Goal: Information Seeking & Learning: Learn about a topic

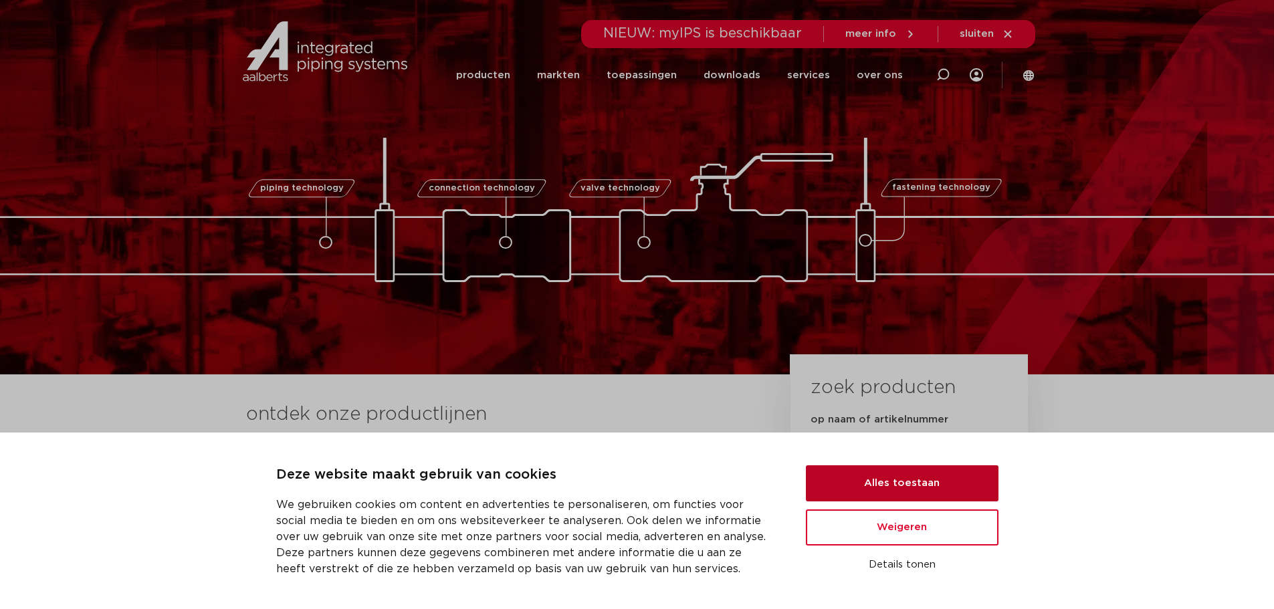
click at [873, 477] on button "Alles toestaan" at bounding box center [902, 483] width 193 height 36
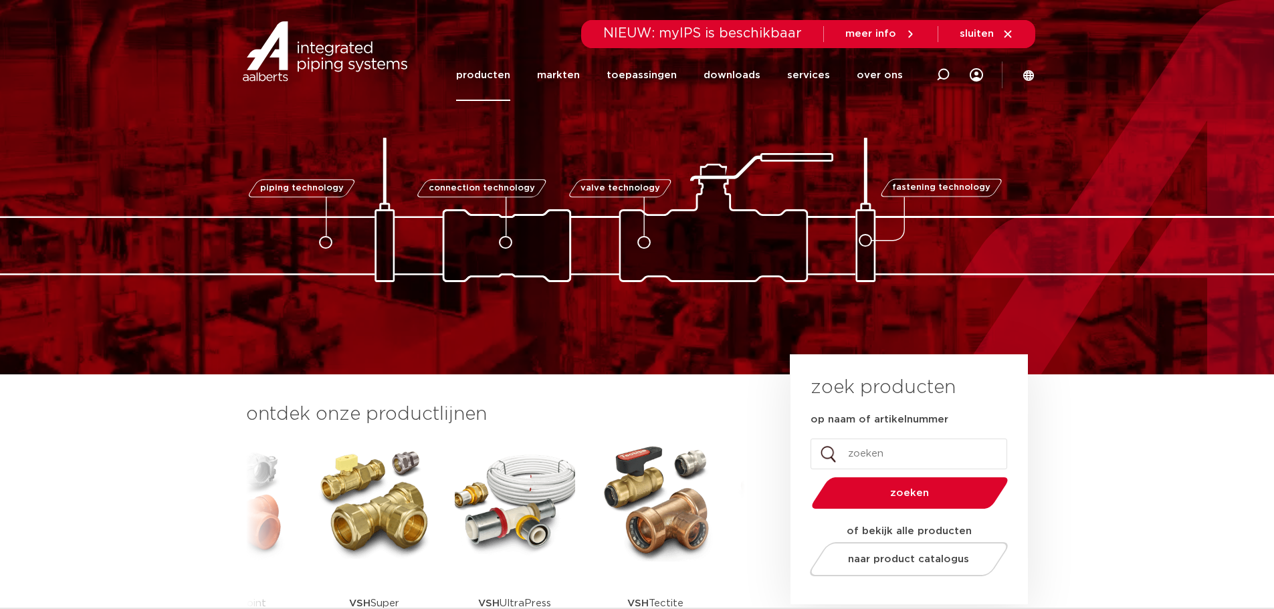
click at [502, 74] on link "producten" at bounding box center [483, 74] width 54 height 51
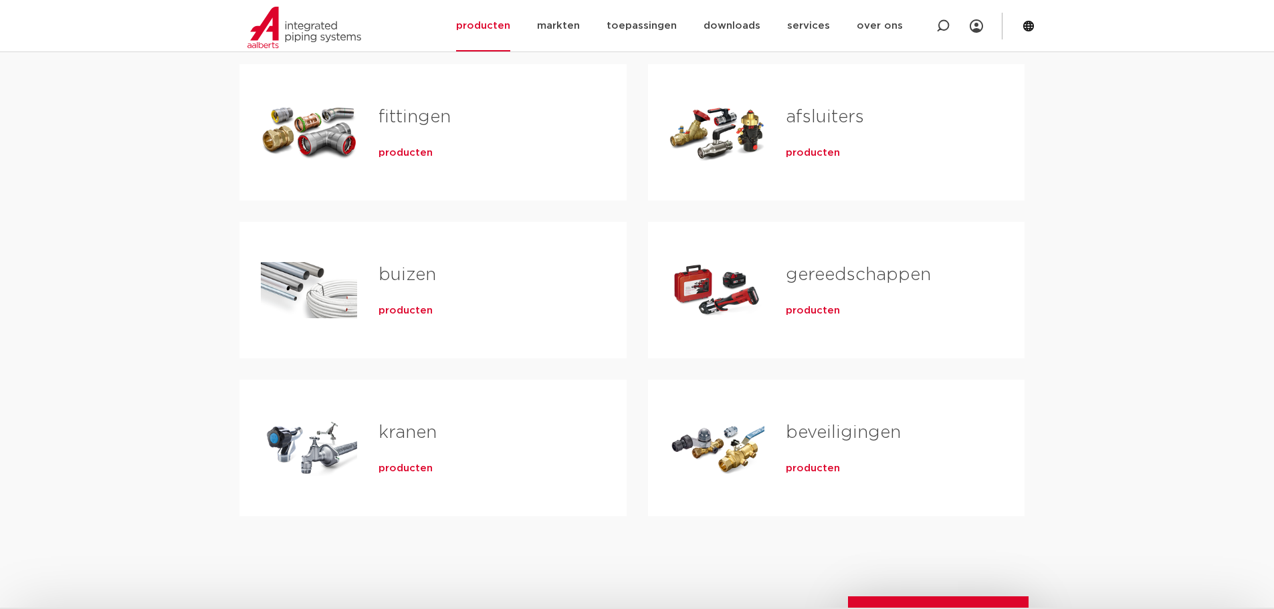
scroll to position [334, 0]
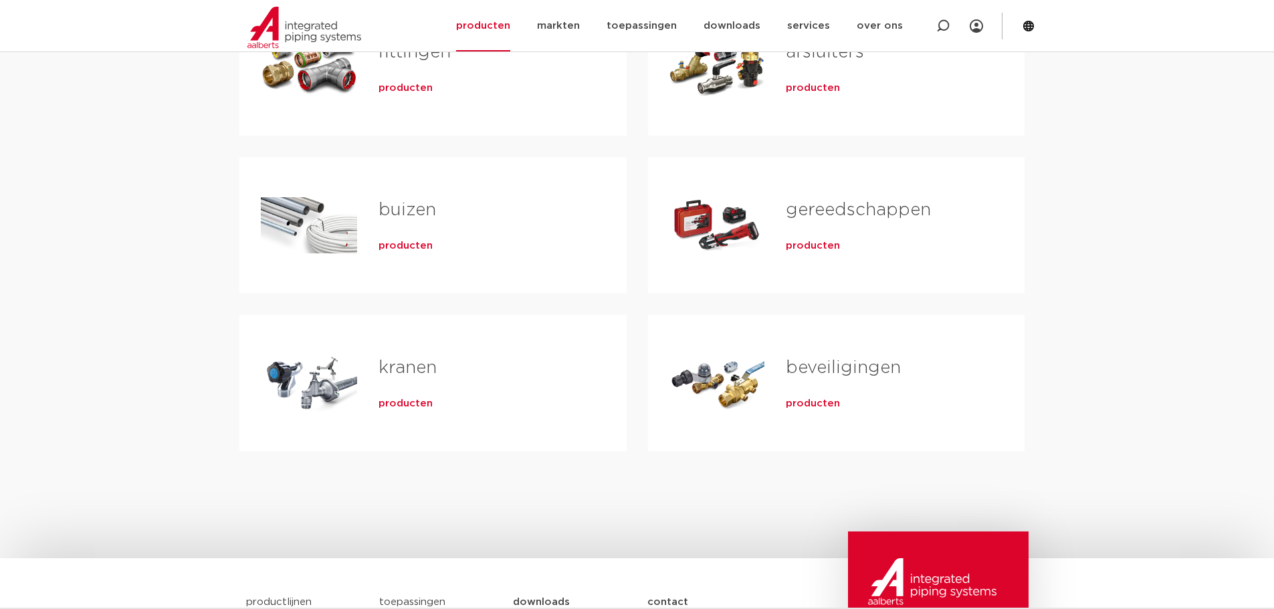
click at [403, 366] on link "kranen" at bounding box center [407, 367] width 58 height 17
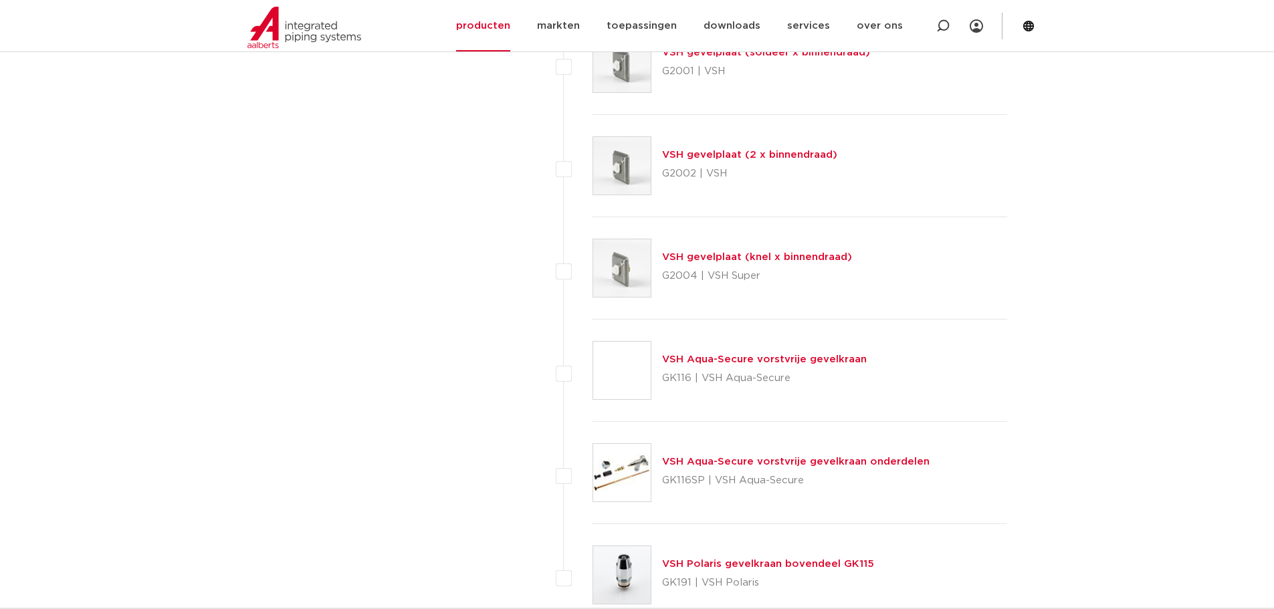
scroll to position [5951, 0]
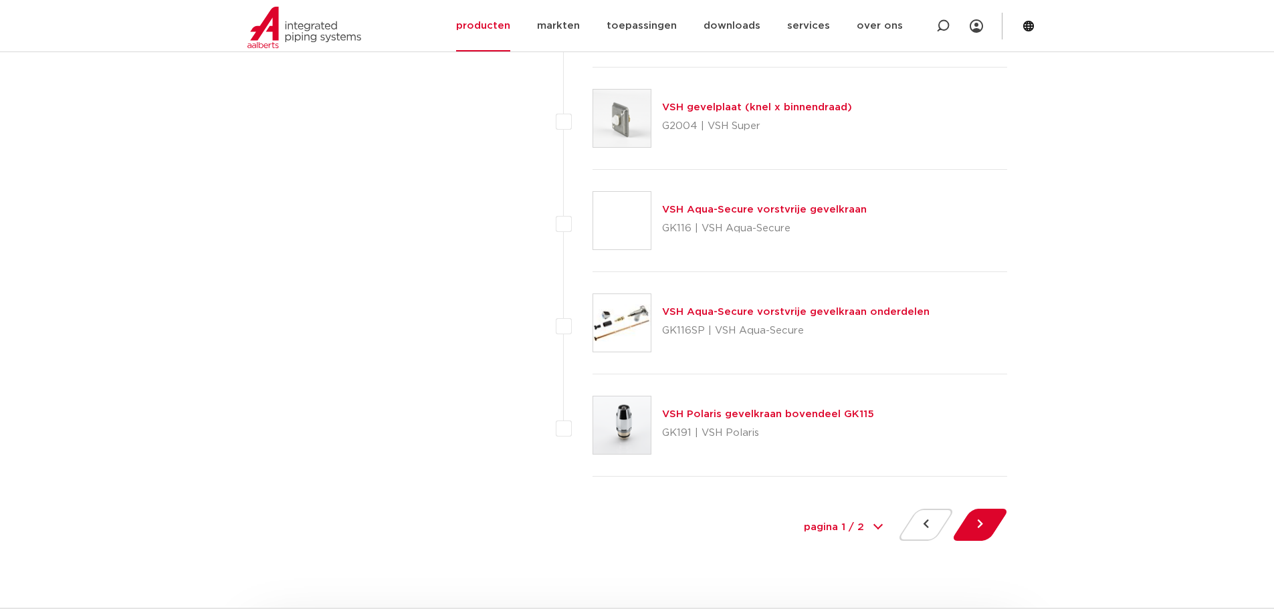
click at [628, 312] on img at bounding box center [622, 323] width 58 height 58
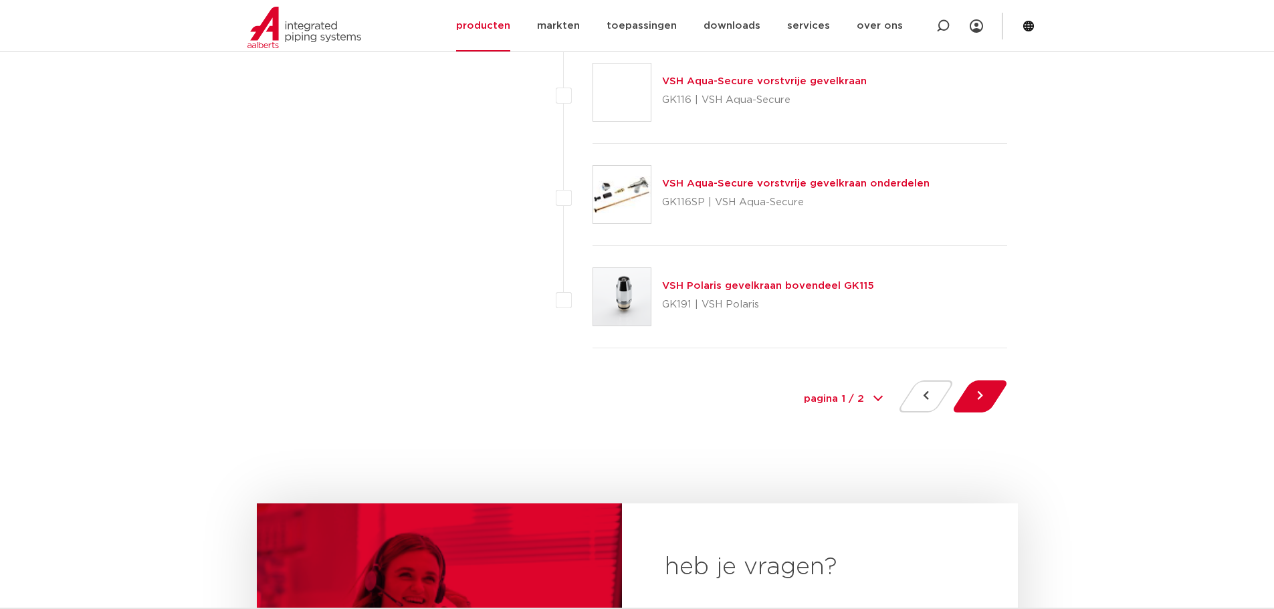
scroll to position [6084, 0]
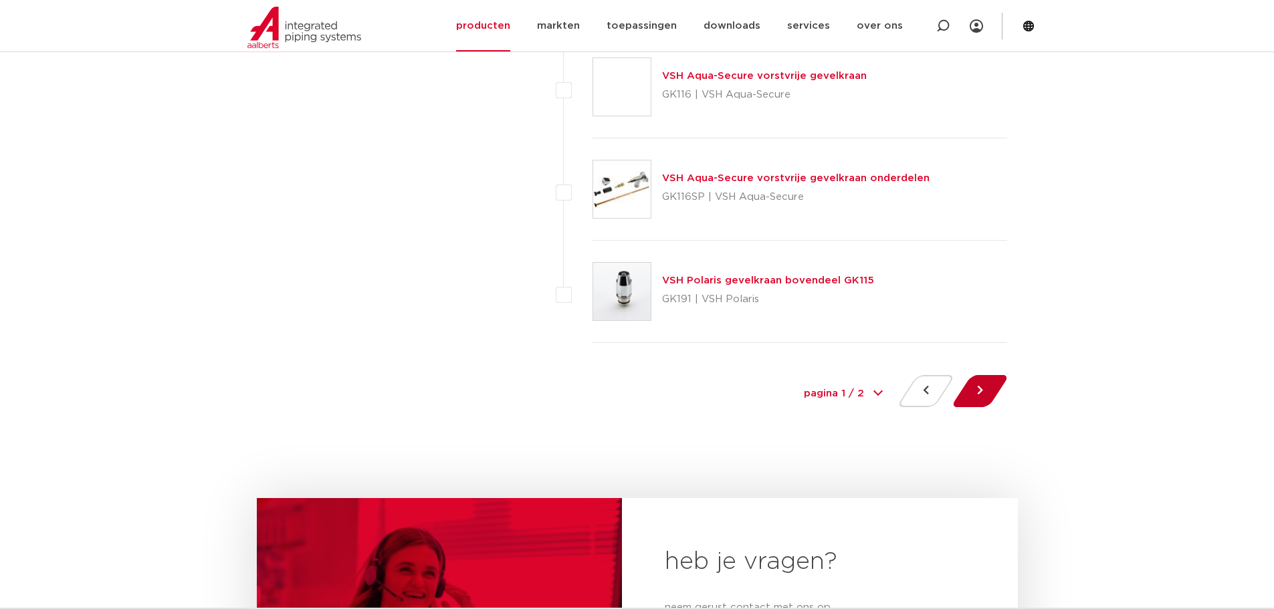
click at [988, 386] on button at bounding box center [980, 391] width 38 height 32
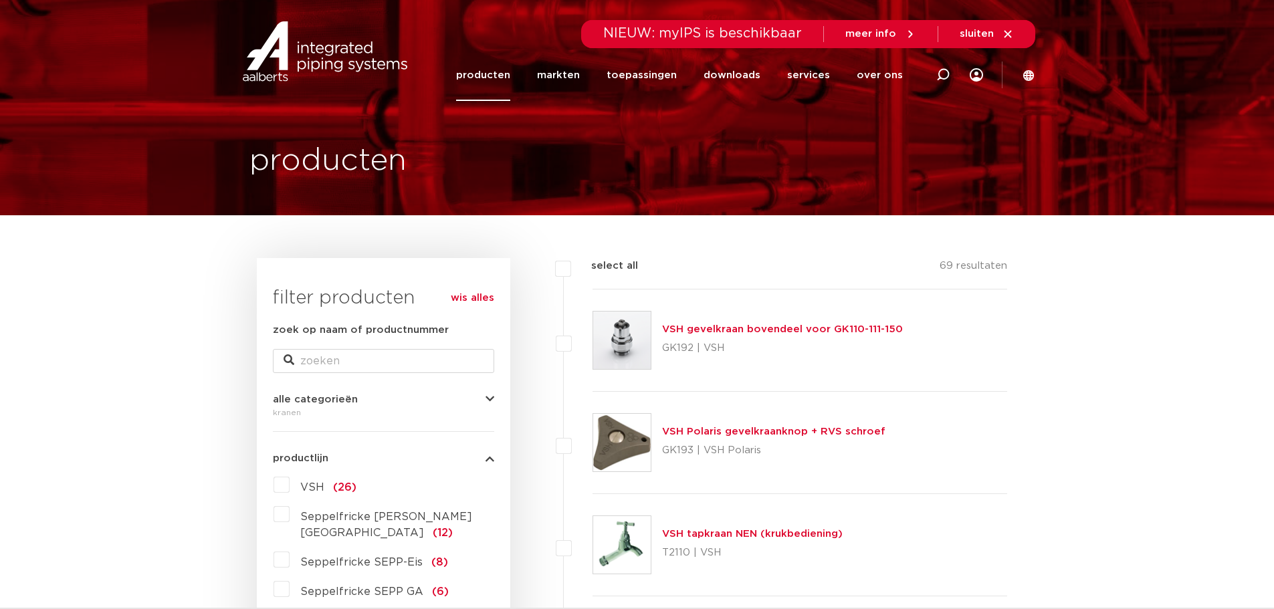
click at [612, 337] on img at bounding box center [622, 341] width 58 height 58
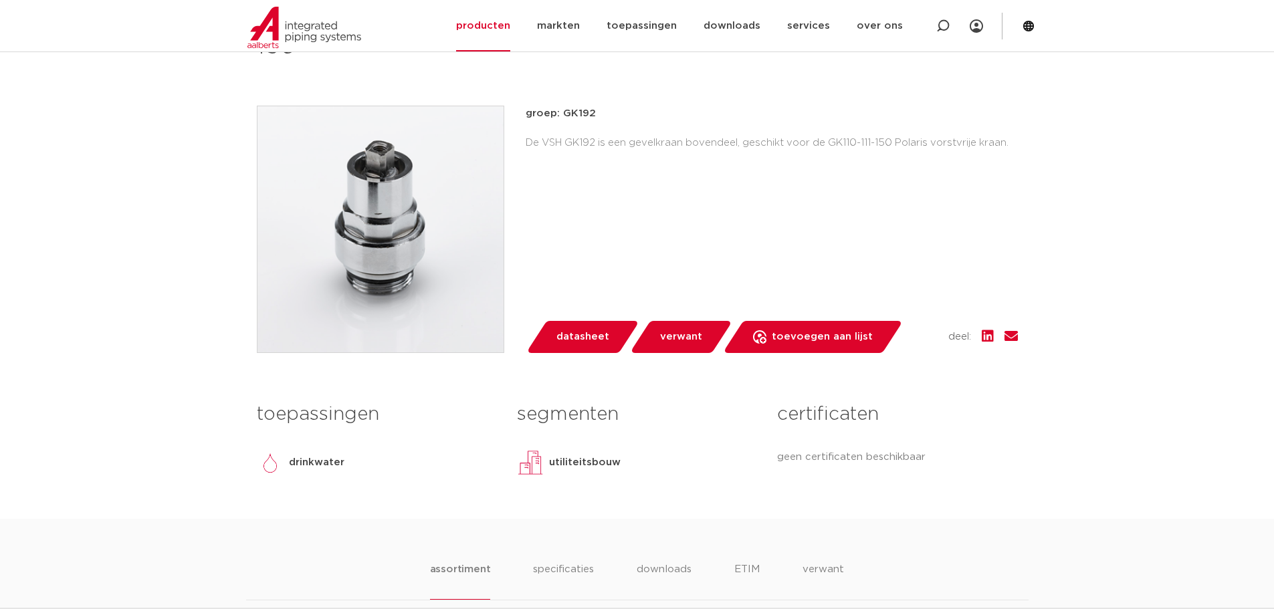
scroll to position [67, 0]
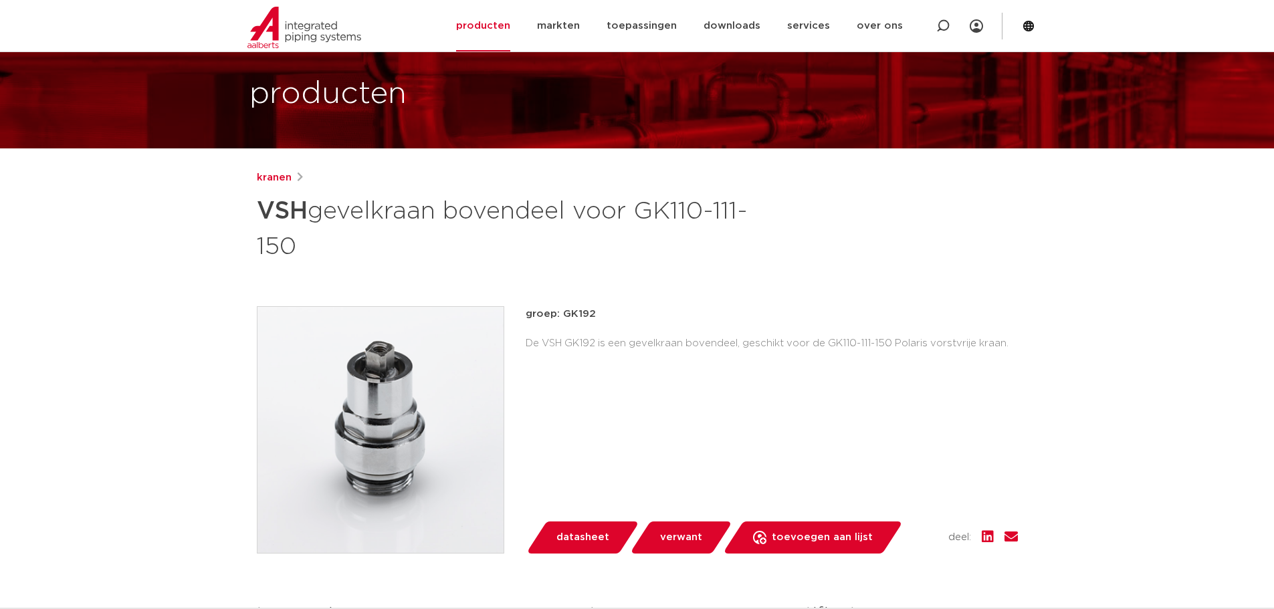
click at [396, 366] on img at bounding box center [380, 430] width 246 height 246
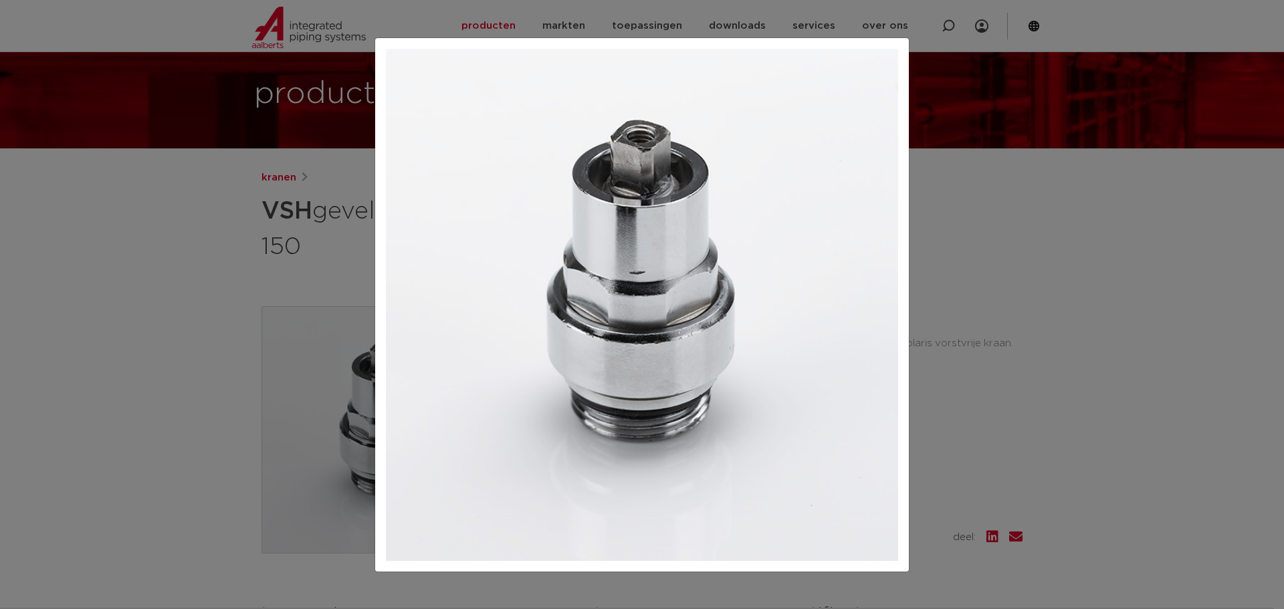
click at [758, 202] on img at bounding box center [642, 305] width 512 height 512
click at [967, 308] on div at bounding box center [642, 304] width 1284 height 609
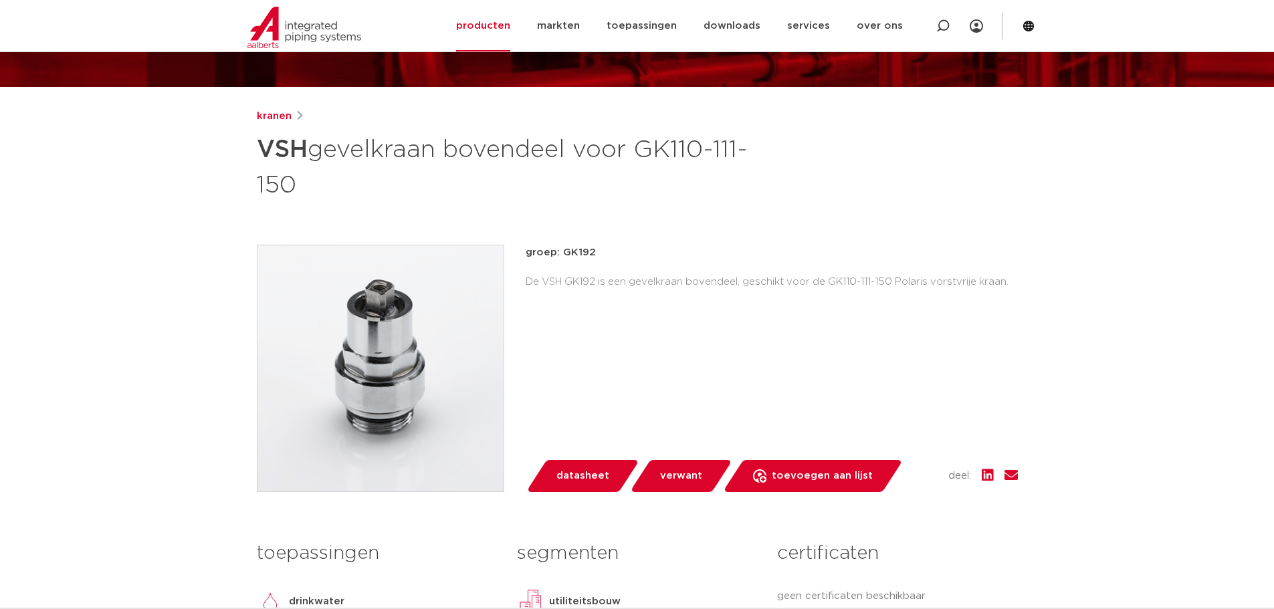
scroll to position [0, 0]
